Goal: Transaction & Acquisition: Download file/media

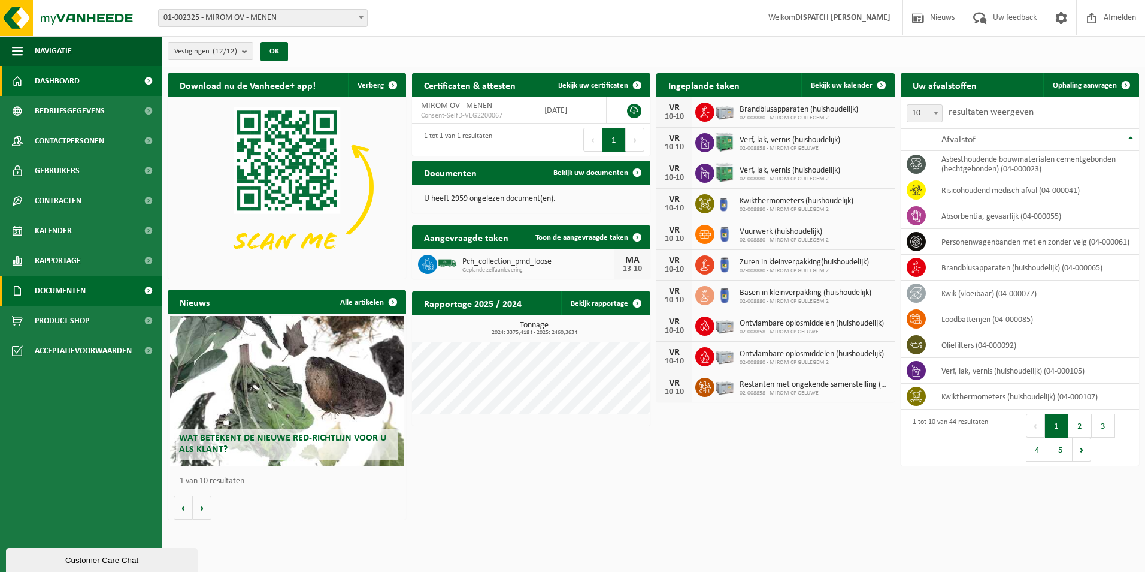
click at [40, 288] on span "Documenten" at bounding box center [60, 291] width 51 height 30
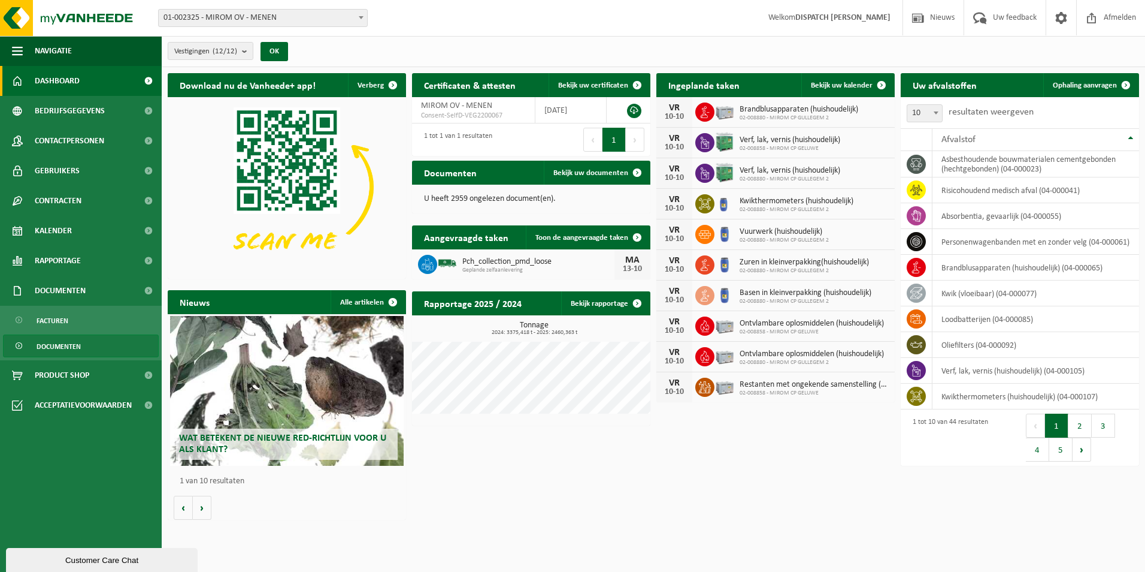
click at [56, 344] on span "Documenten" at bounding box center [59, 346] width 44 height 23
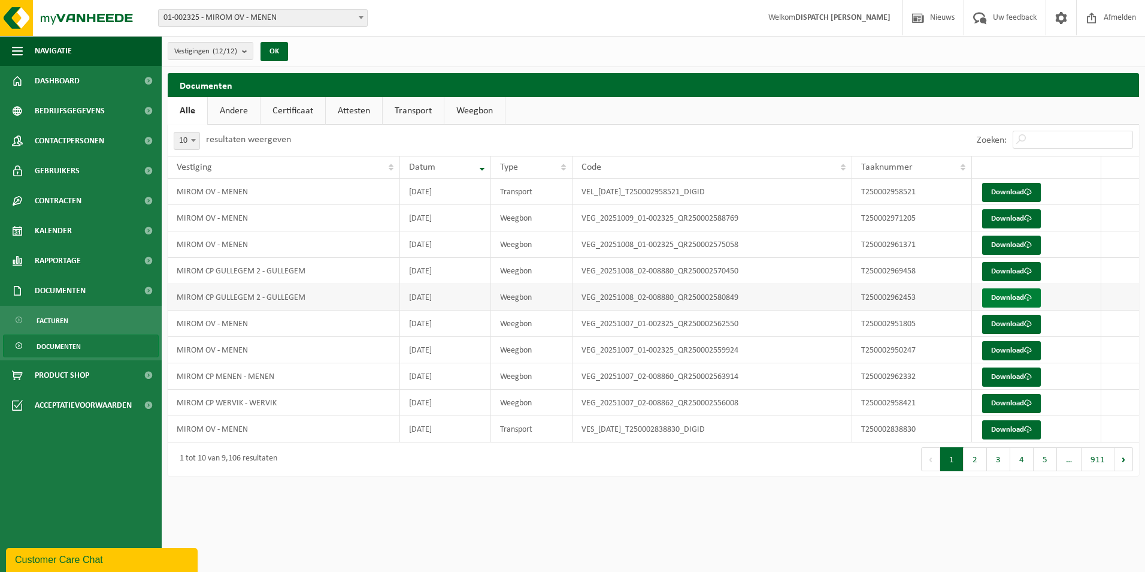
click at [1012, 295] on link "Download" at bounding box center [1012, 297] width 59 height 19
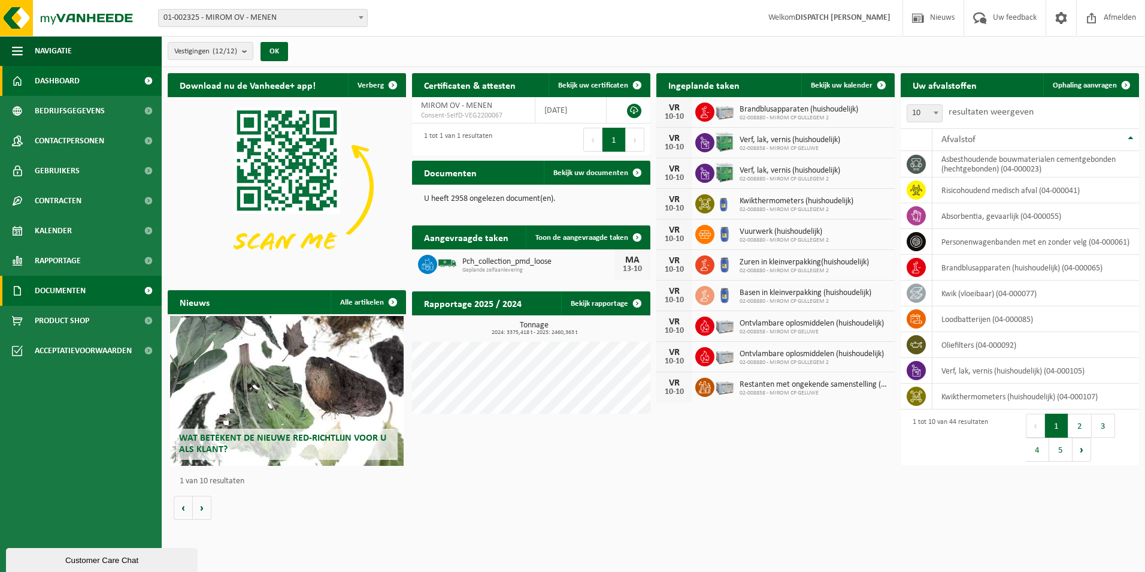
click at [79, 286] on span "Documenten" at bounding box center [60, 291] width 51 height 30
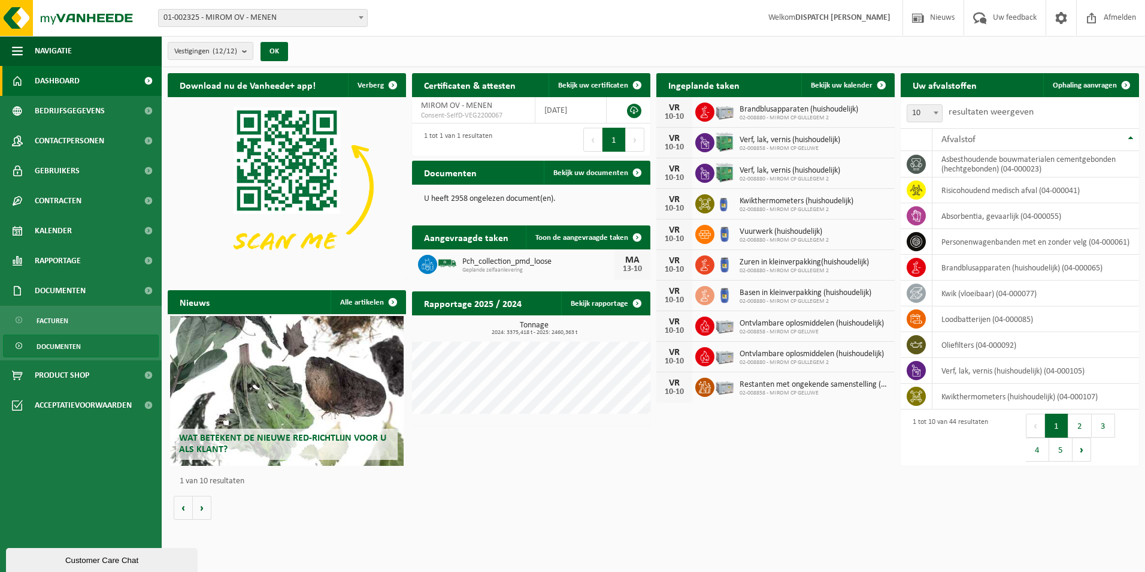
click at [74, 344] on span "Documenten" at bounding box center [59, 346] width 44 height 23
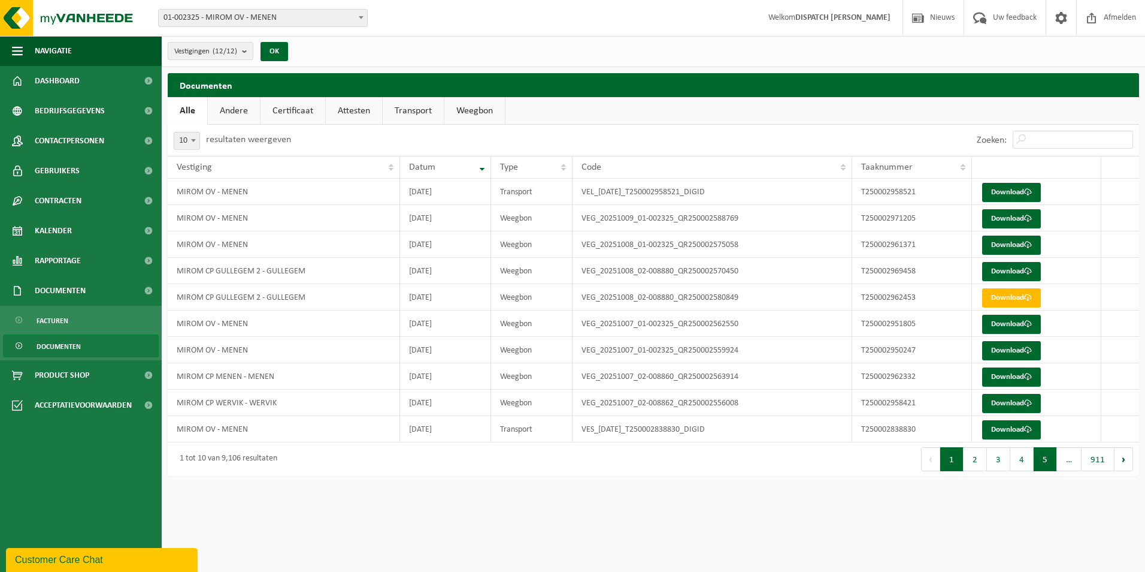
click at [1044, 454] on button "5" at bounding box center [1045, 459] width 23 height 24
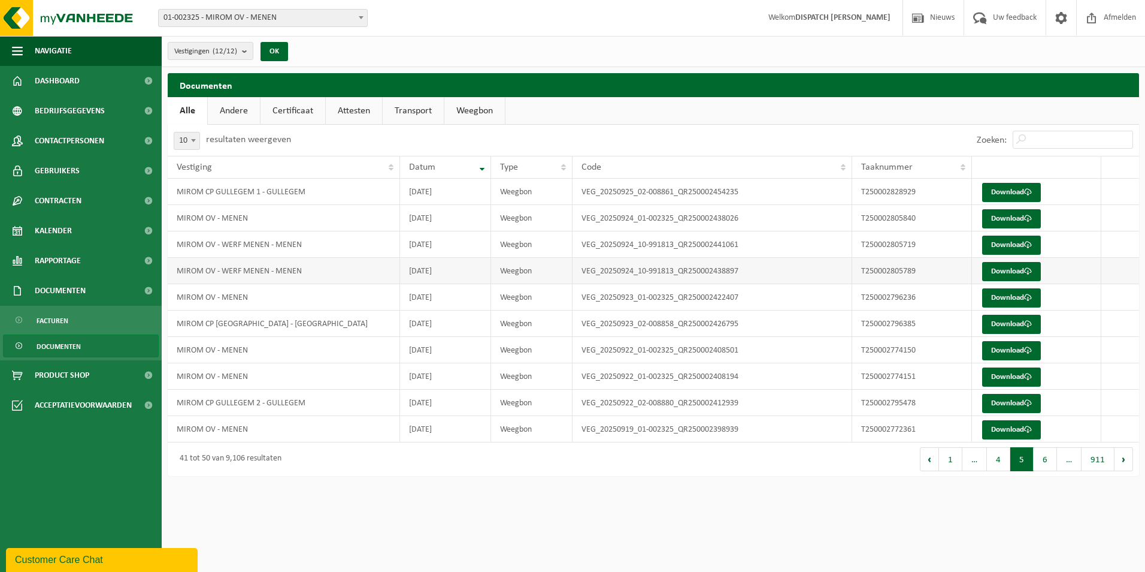
click at [461, 267] on td "2025-09-24" at bounding box center [446, 271] width 92 height 26
